Goal: Navigation & Orientation: Find specific page/section

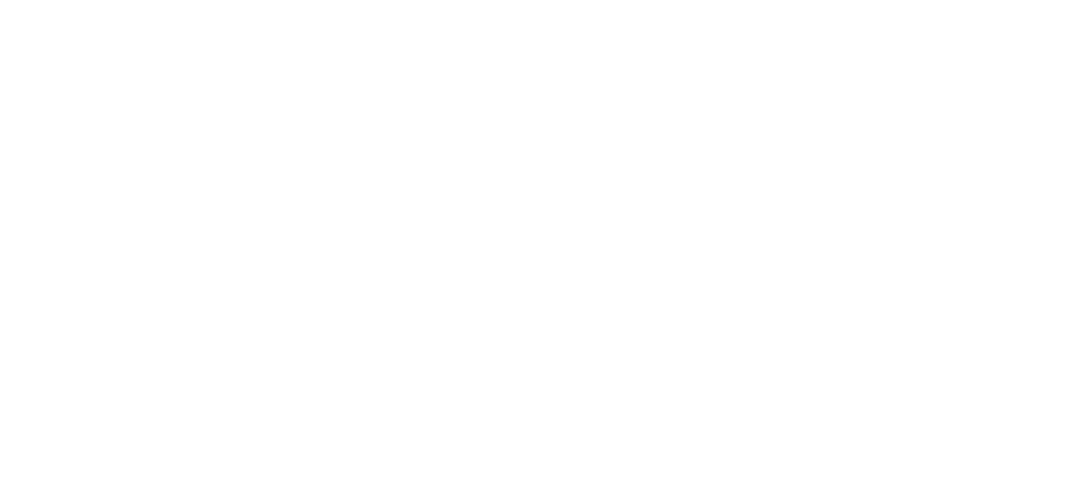
scroll to position [1509, 0]
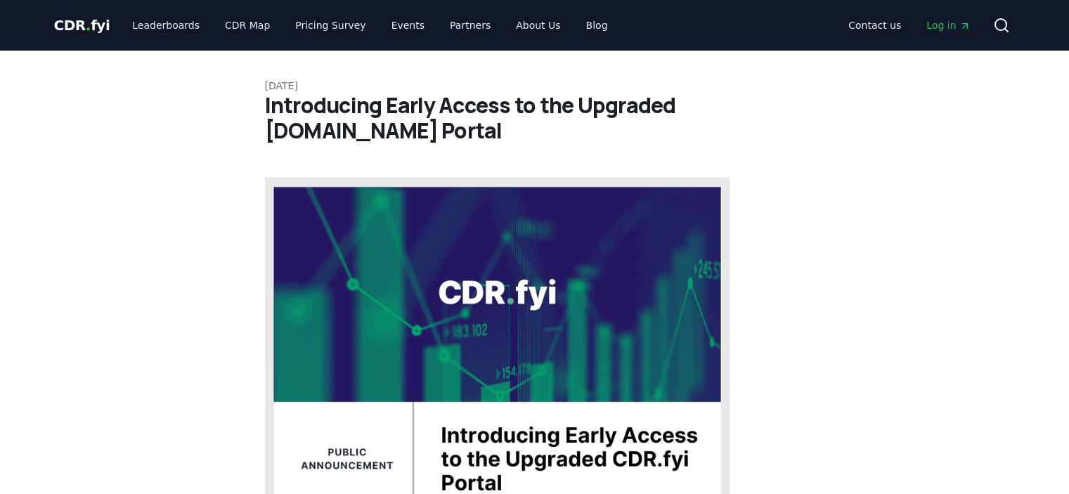
scroll to position [773, 0]
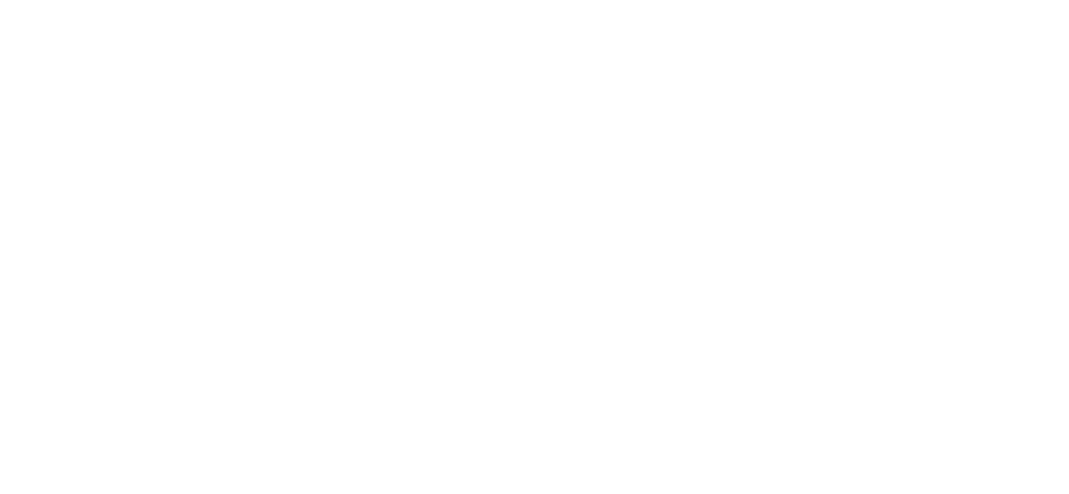
scroll to position [1124, 0]
